Goal: Navigation & Orientation: Find specific page/section

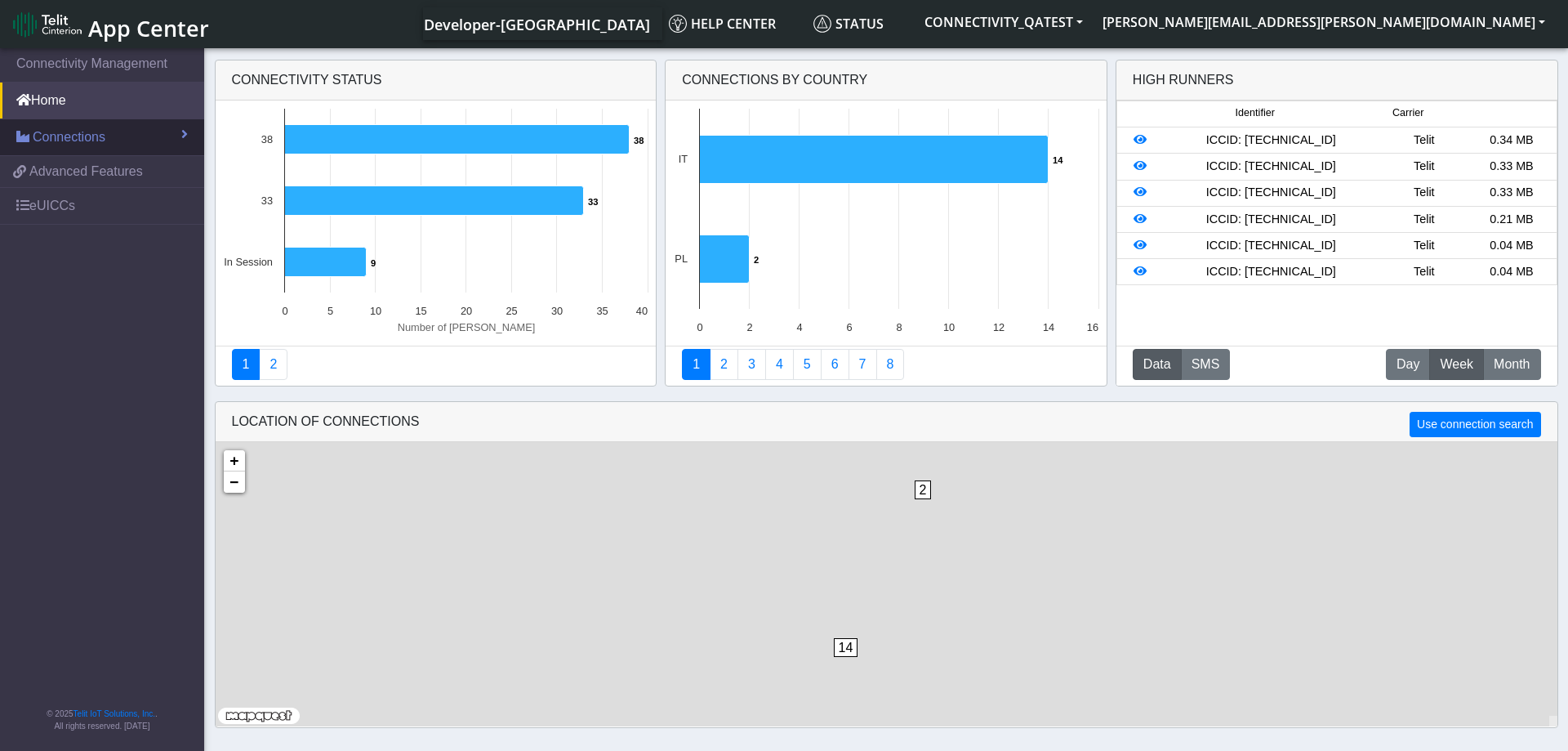
click at [180, 127] on link "Connections" at bounding box center [102, 137] width 204 height 36
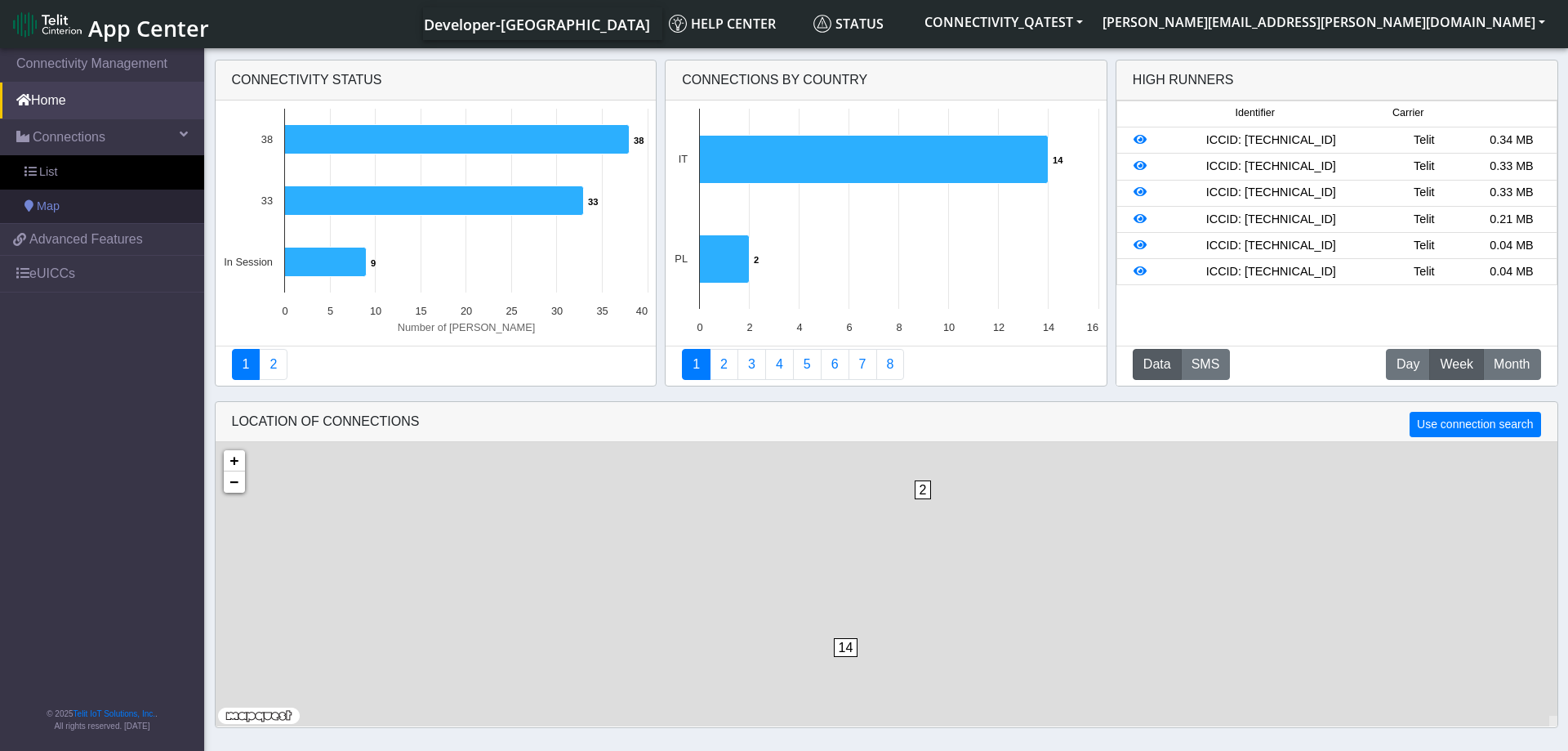
click at [49, 204] on span "Map" at bounding box center [48, 206] width 23 height 18
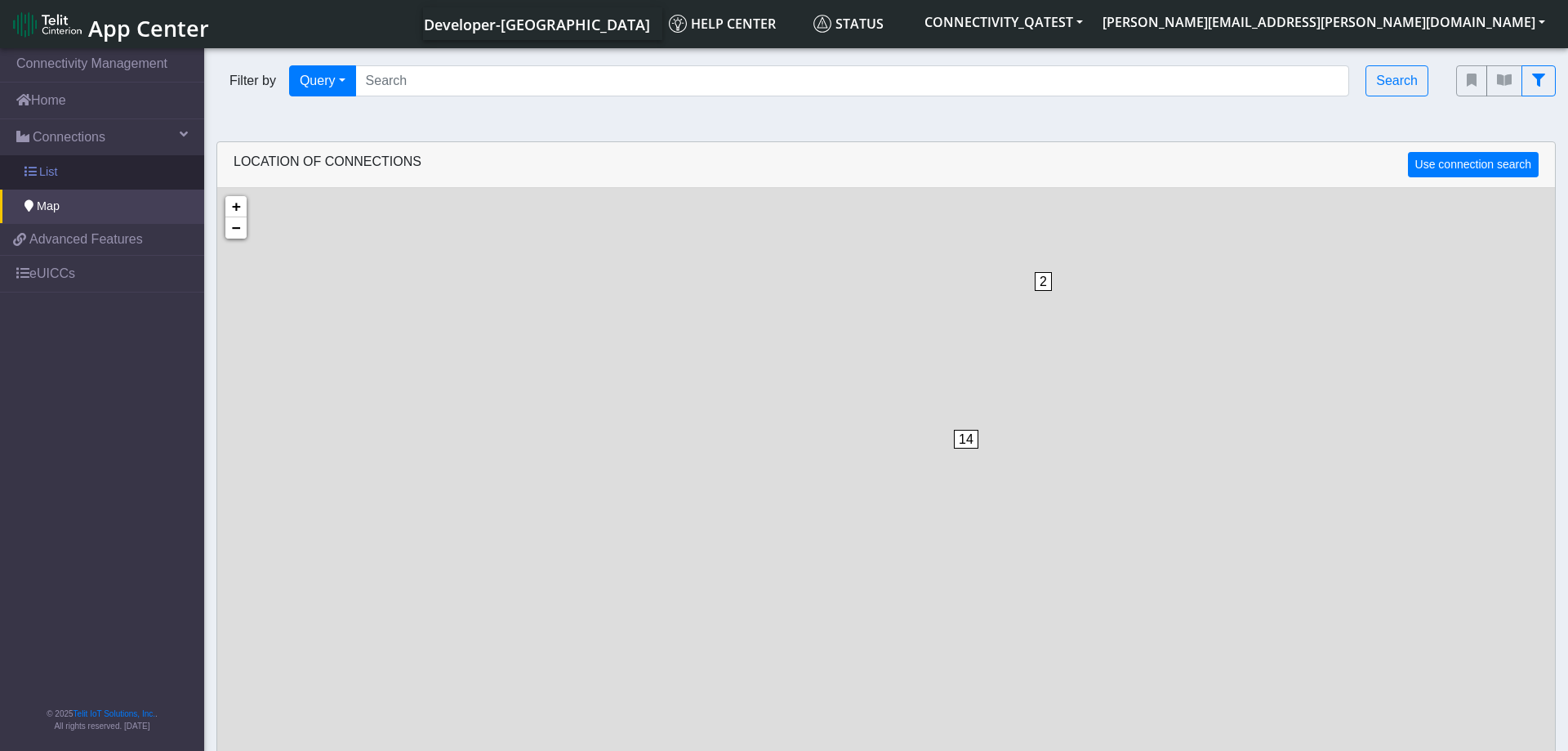
click at [91, 165] on link "List" at bounding box center [102, 172] width 204 height 34
